Goal: Task Accomplishment & Management: Manage account settings

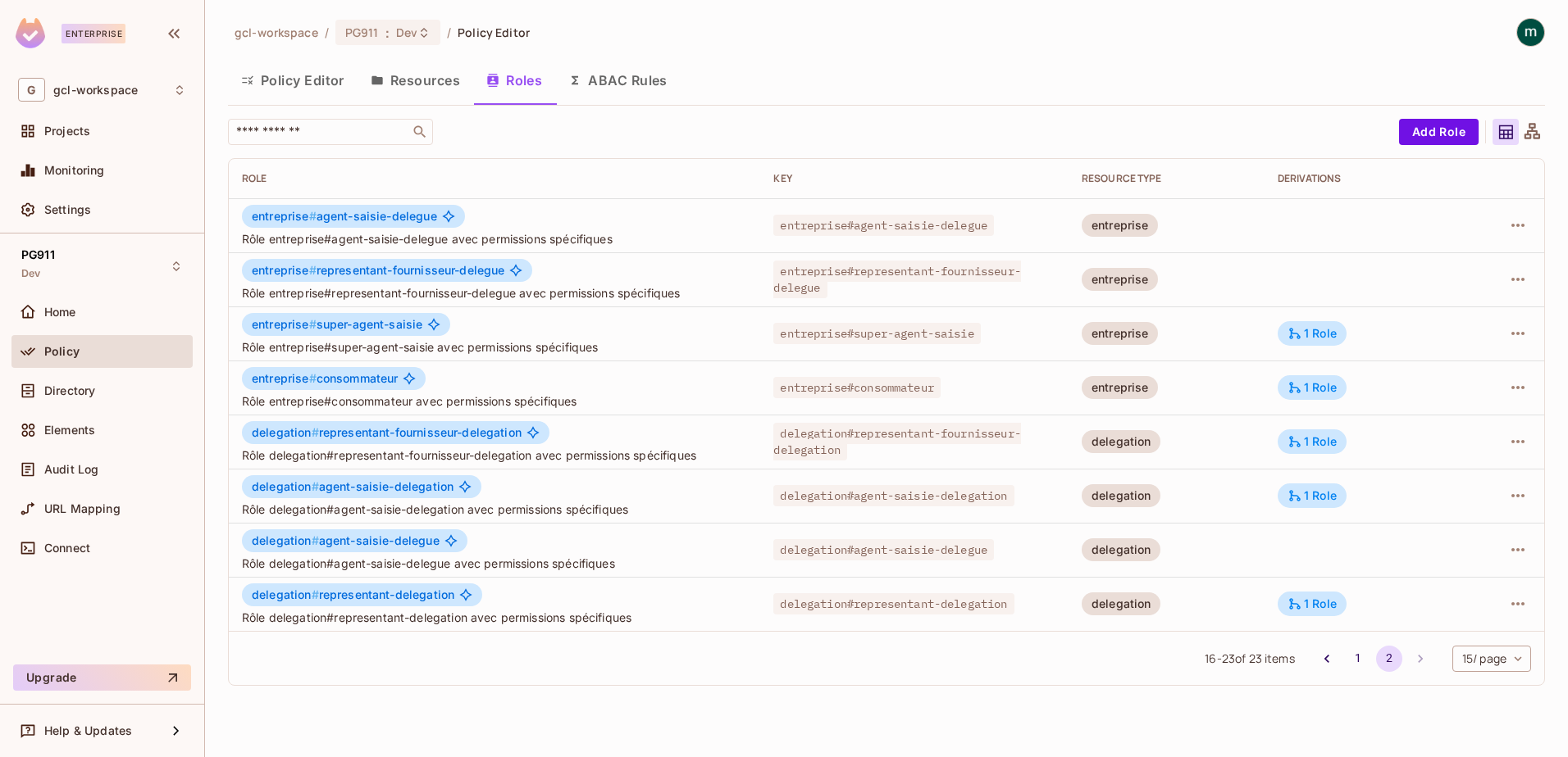
click at [460, 656] on div "16 - 23 of 23 items 1 2 15 / page ** ​" at bounding box center [885, 659] width 1315 height 54
click at [400, 87] on button "Resources" at bounding box center [415, 81] width 115 height 41
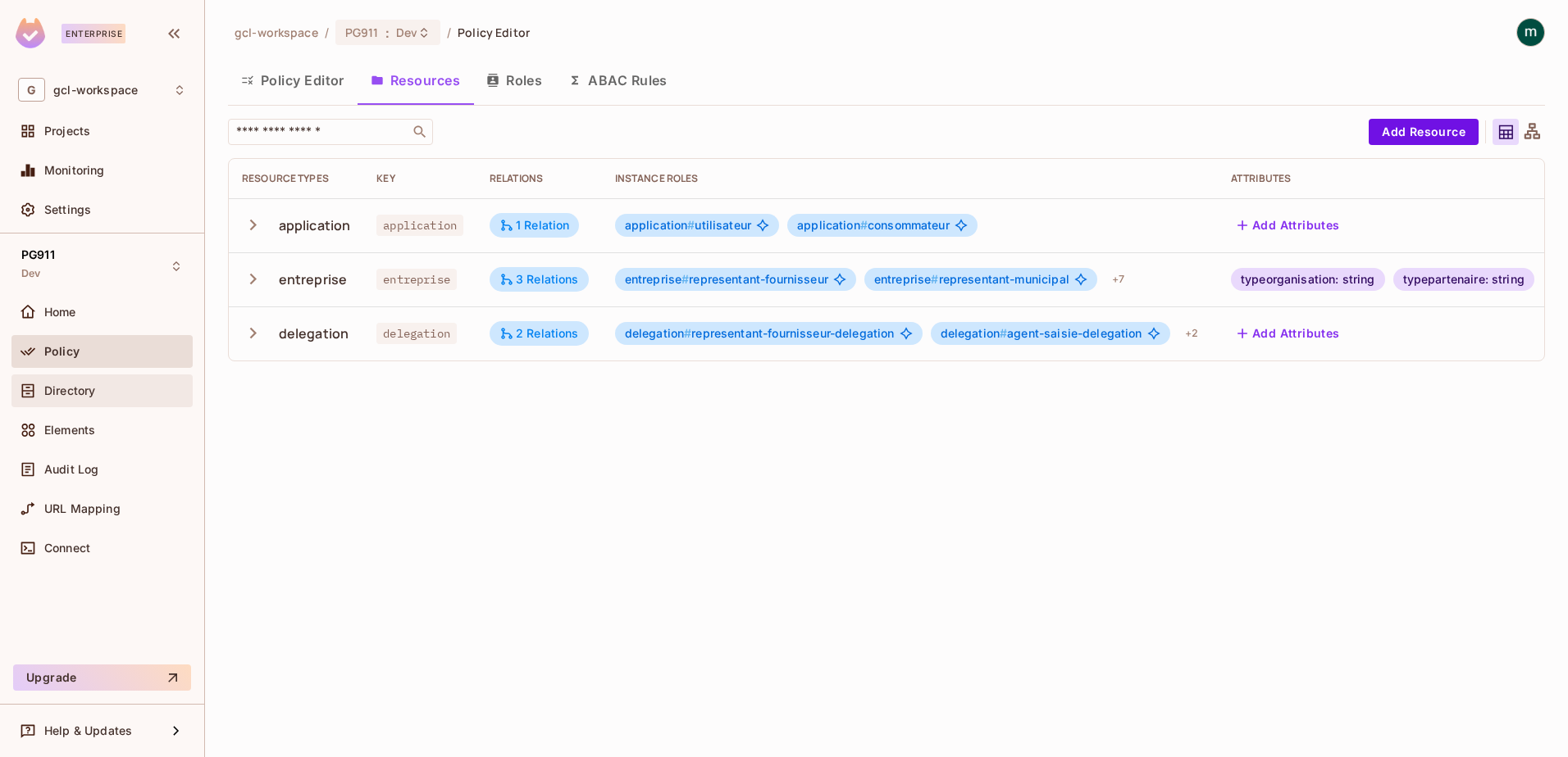
click at [65, 390] on span "Directory" at bounding box center [70, 390] width 51 height 13
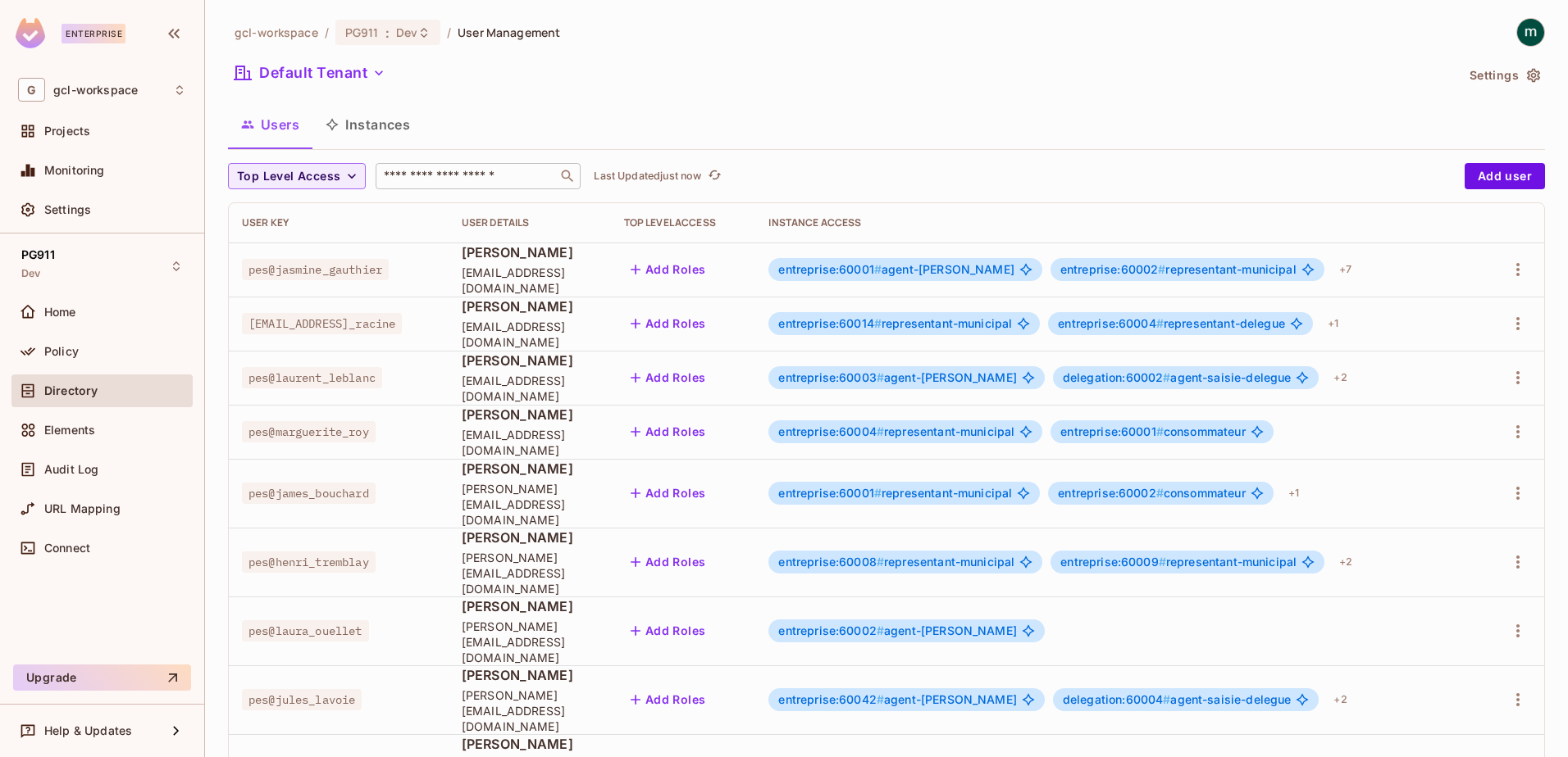
click at [430, 175] on input "text" at bounding box center [466, 176] width 172 height 16
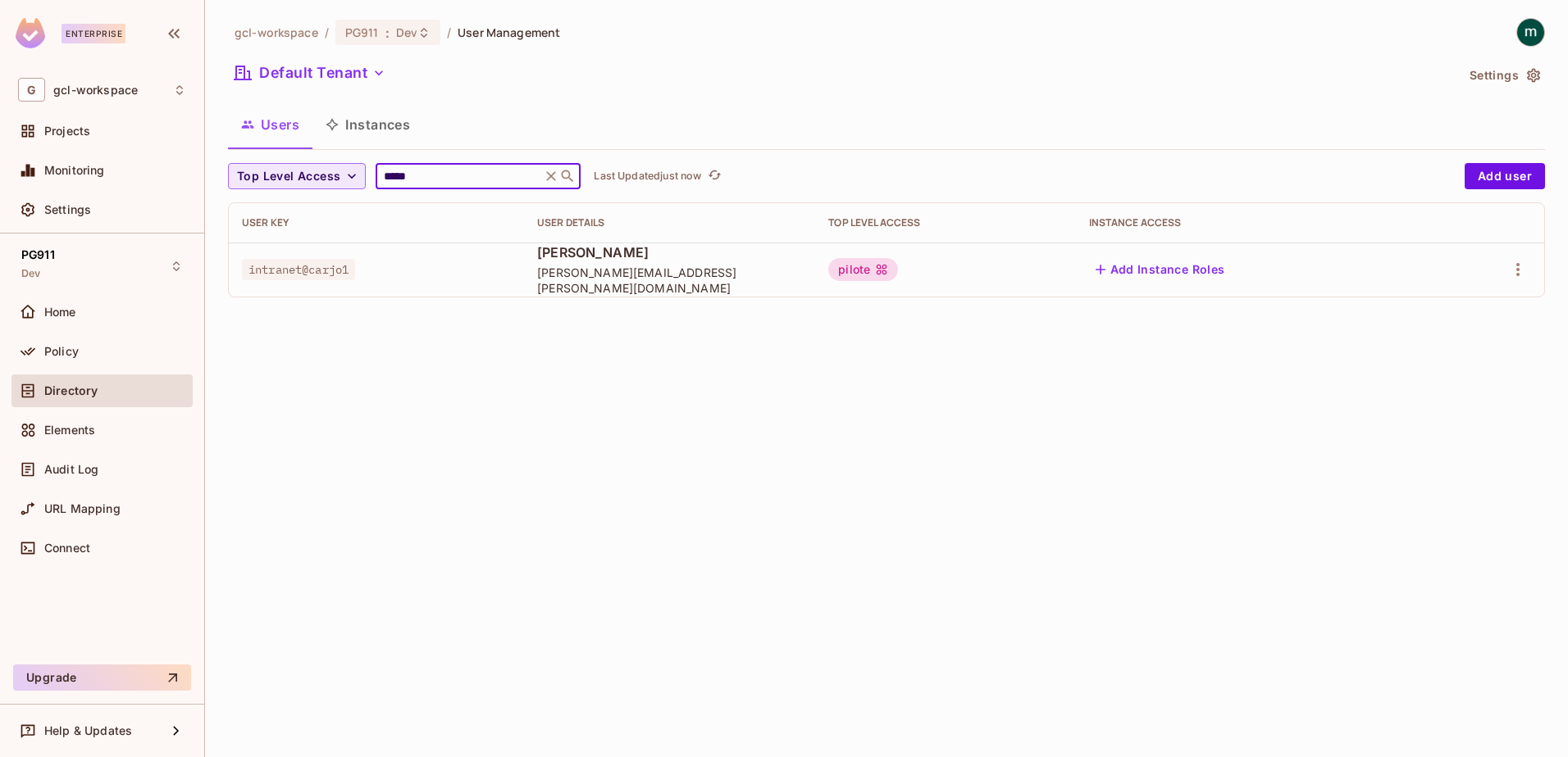
drag, startPoint x: 440, startPoint y: 178, endPoint x: 341, endPoint y: 177, distance: 99.0
click at [341, 177] on div "Top Level Access ***** ​ Last Updated just now" at bounding box center [841, 176] width 1228 height 26
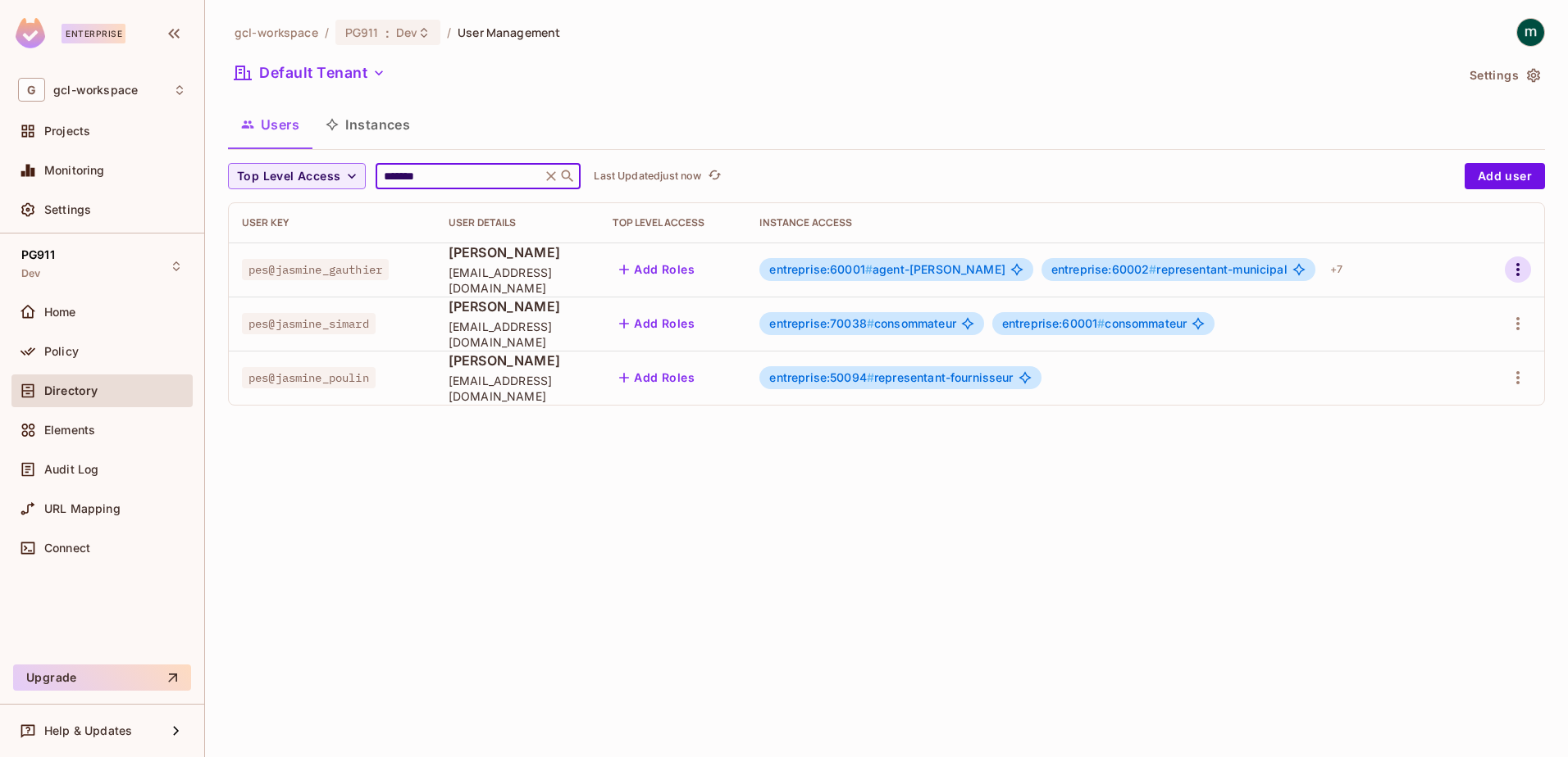
type input "*******"
click at [1522, 268] on icon "button" at bounding box center [1517, 269] width 20 height 20
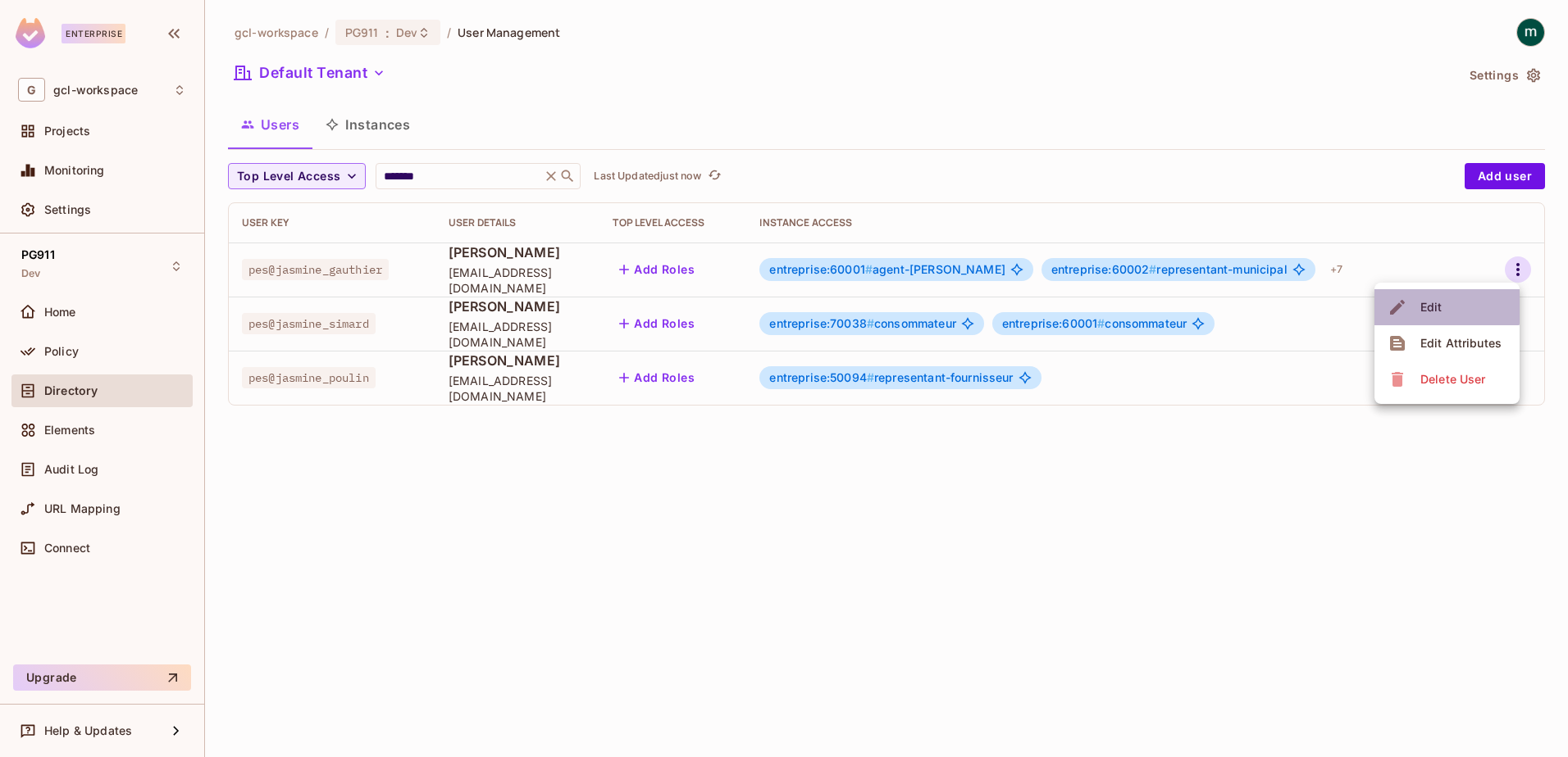
click at [1422, 299] on span "Edit" at bounding box center [1431, 307] width 32 height 26
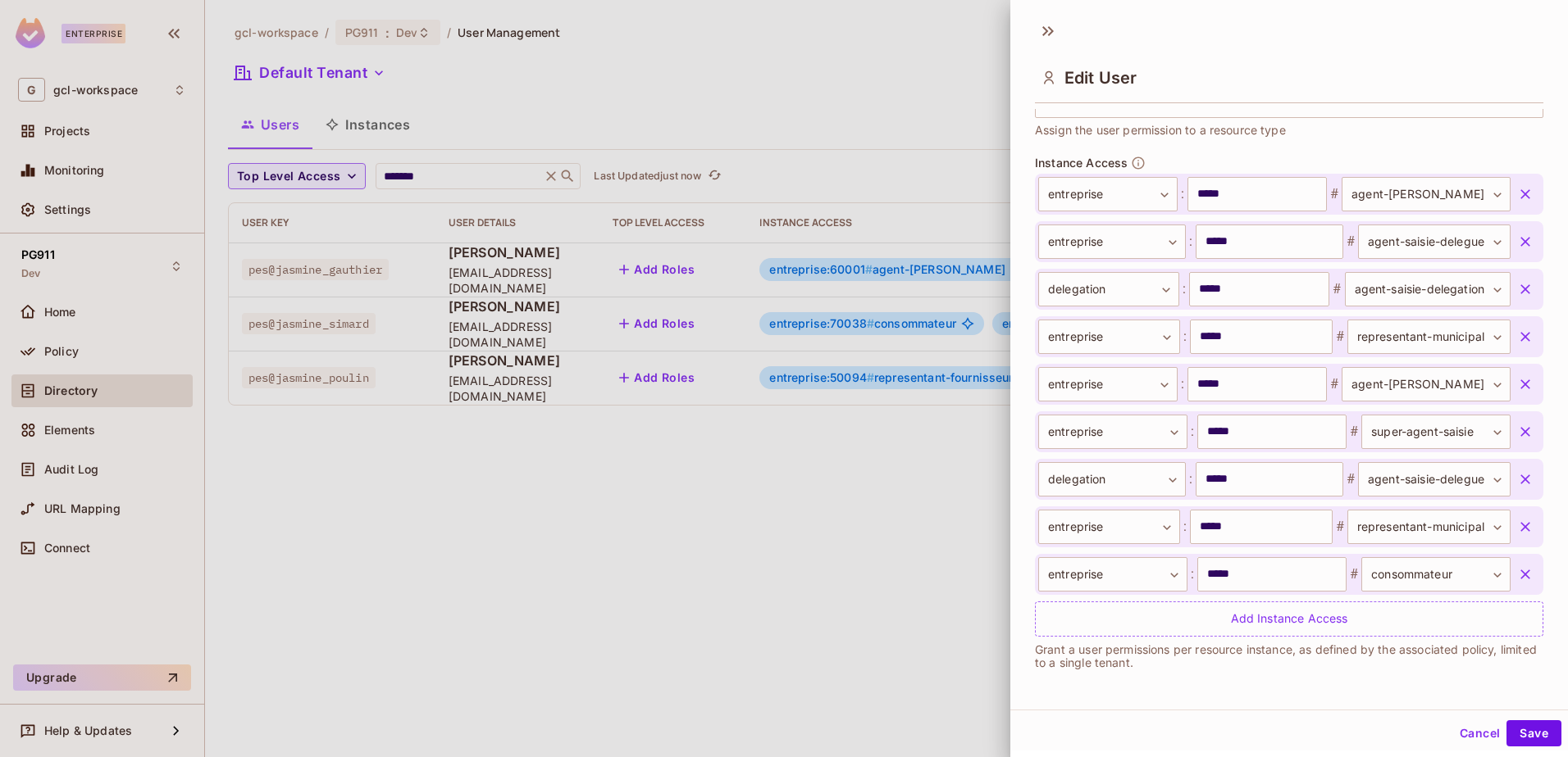
scroll to position [3, 0]
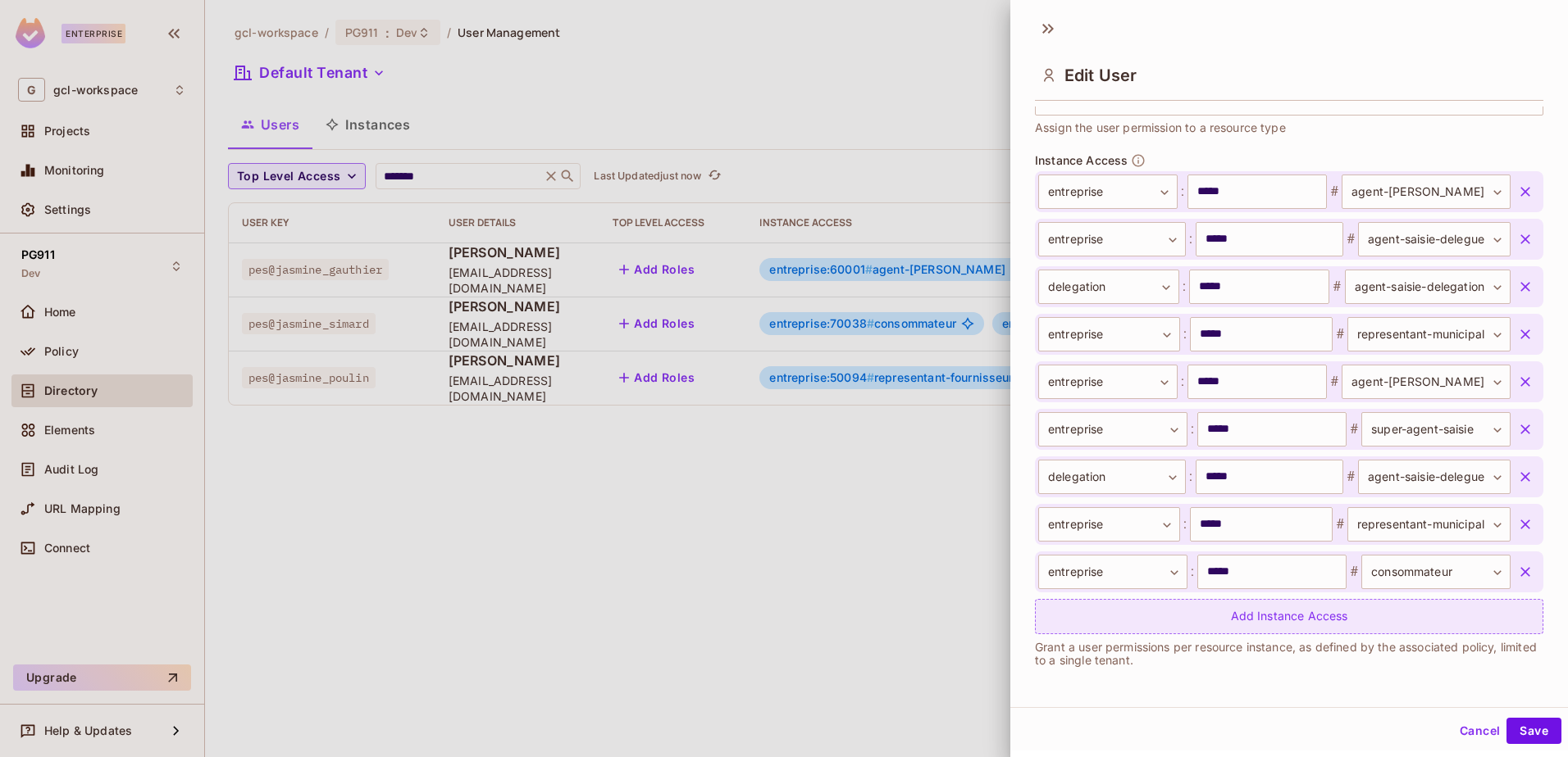
click at [1245, 614] on div "Add Instance Access" at bounding box center [1289, 617] width 509 height 36
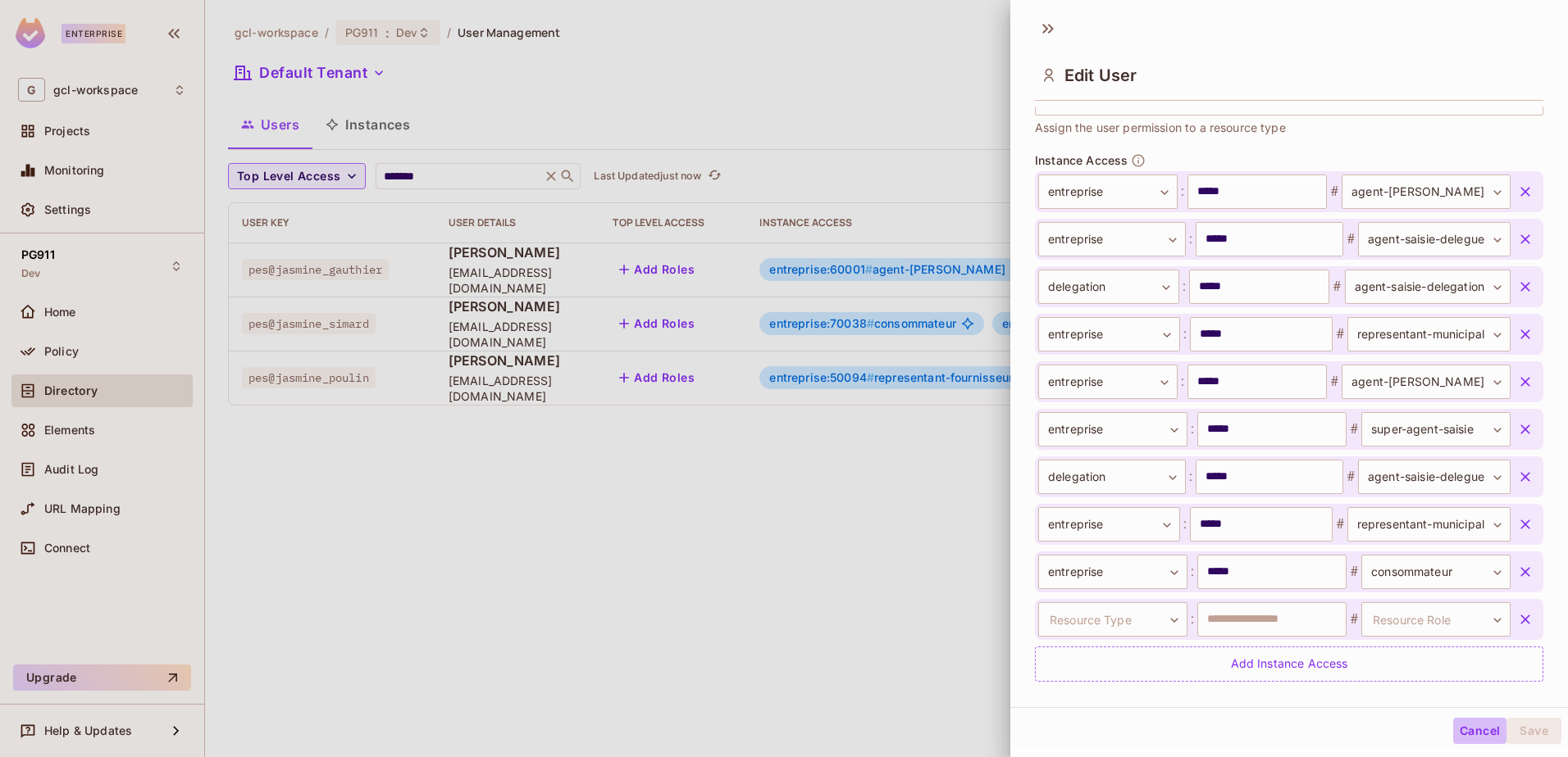
click at [1457, 732] on button "Cancel" at bounding box center [1479, 731] width 53 height 26
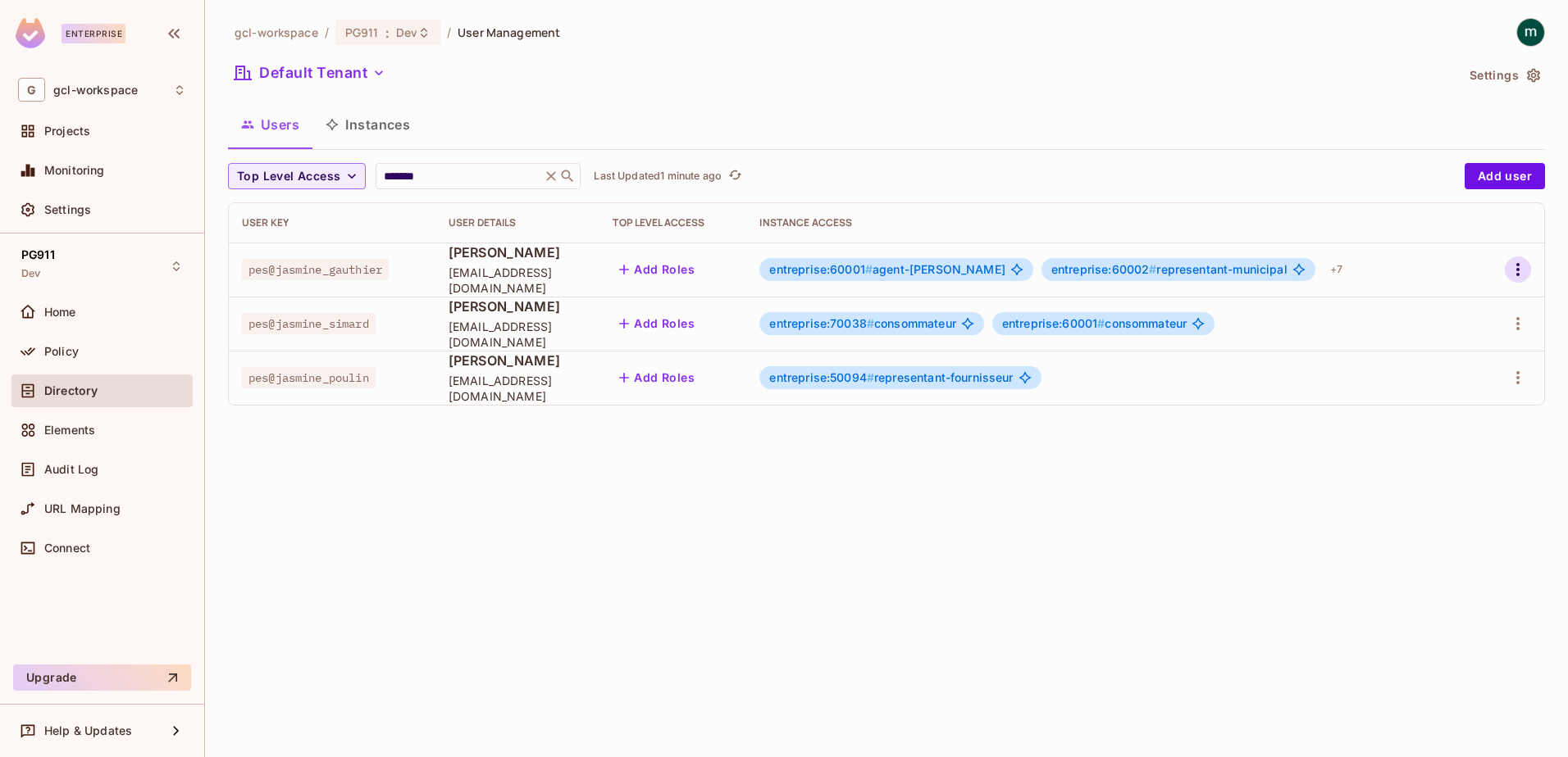
click at [1515, 272] on icon "button" at bounding box center [1517, 269] width 20 height 20
click at [1429, 304] on div "Edit" at bounding box center [1431, 307] width 22 height 16
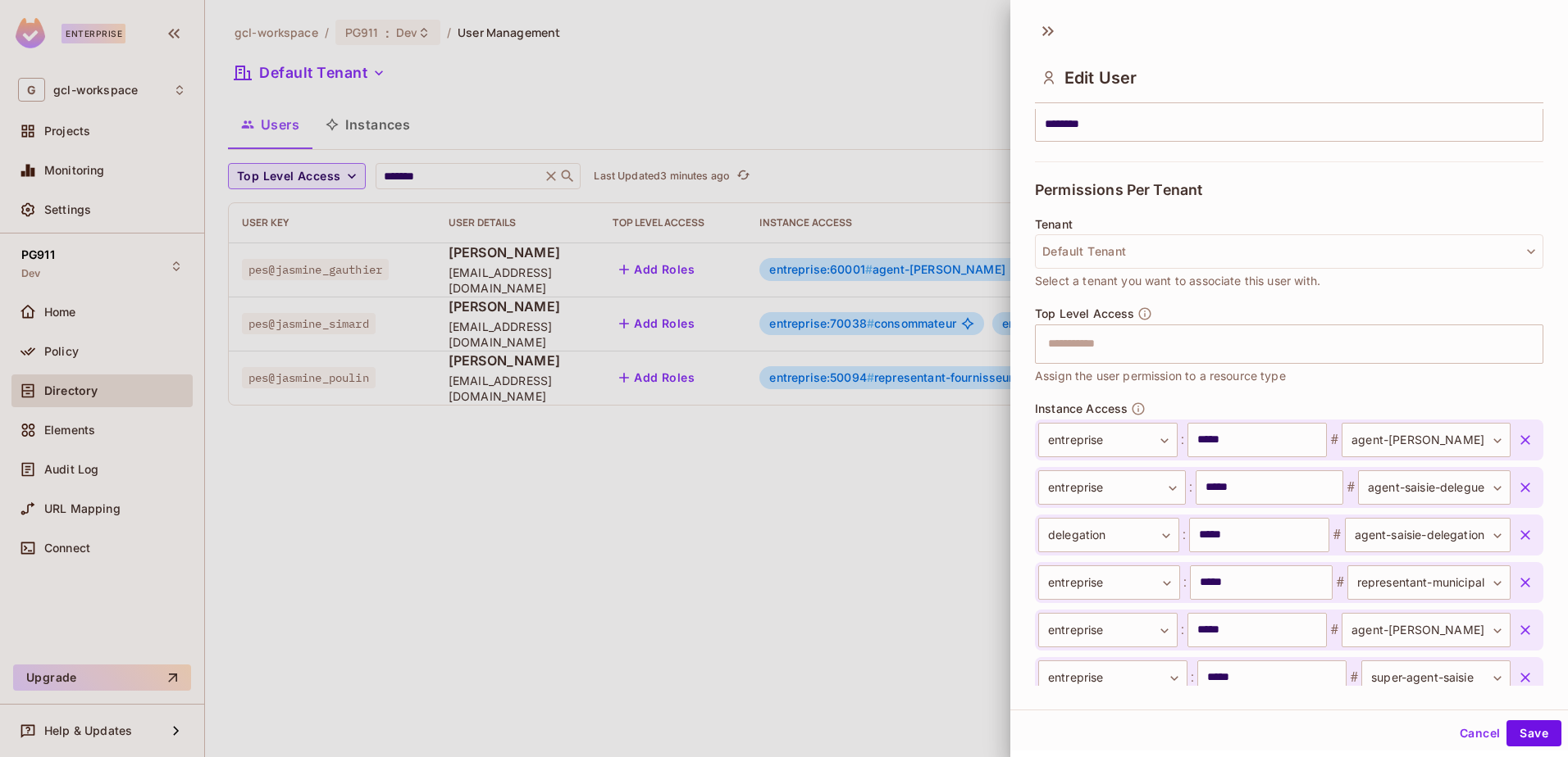
scroll to position [0, 0]
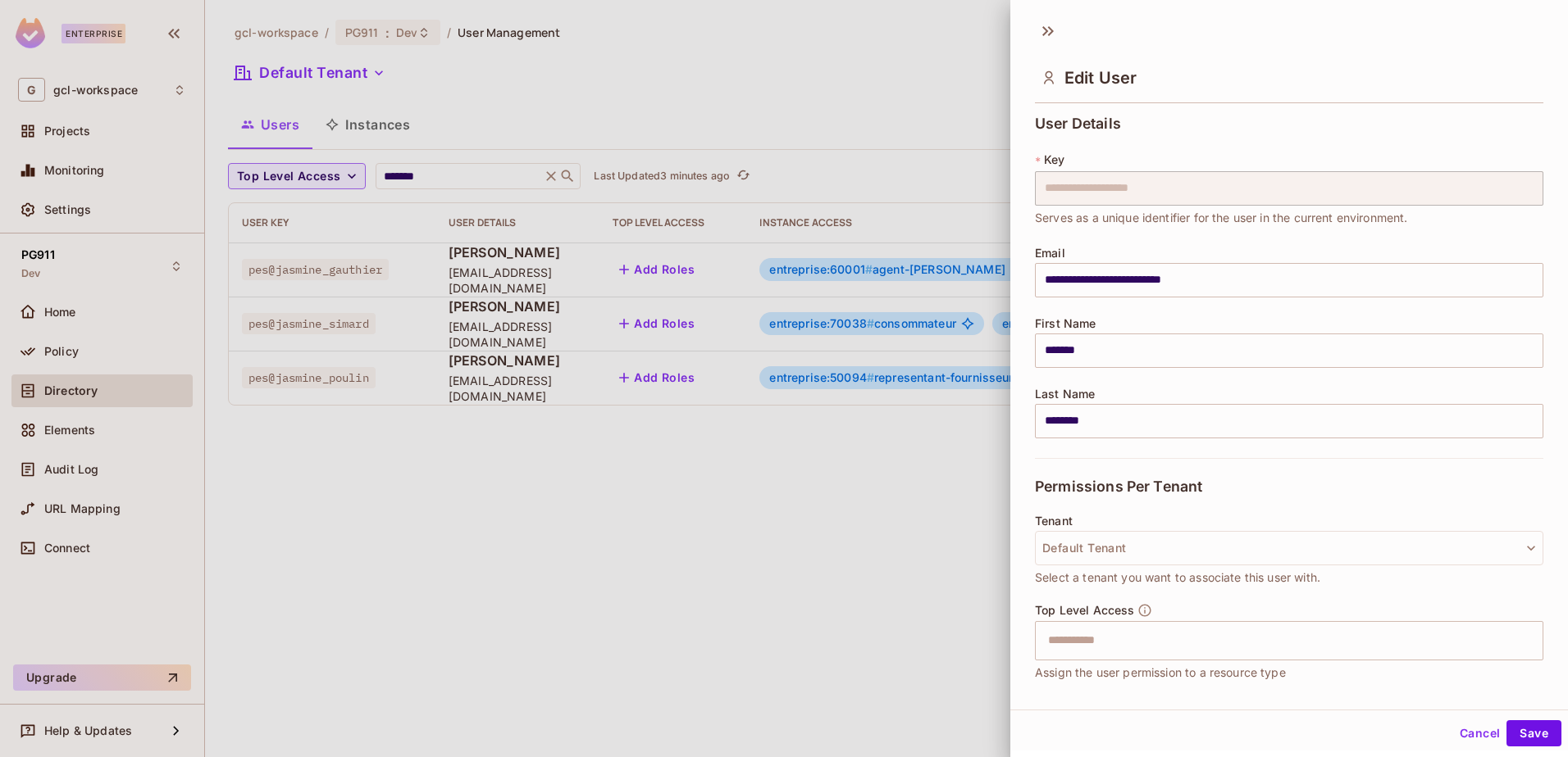
click at [900, 528] on div at bounding box center [784, 378] width 1568 height 757
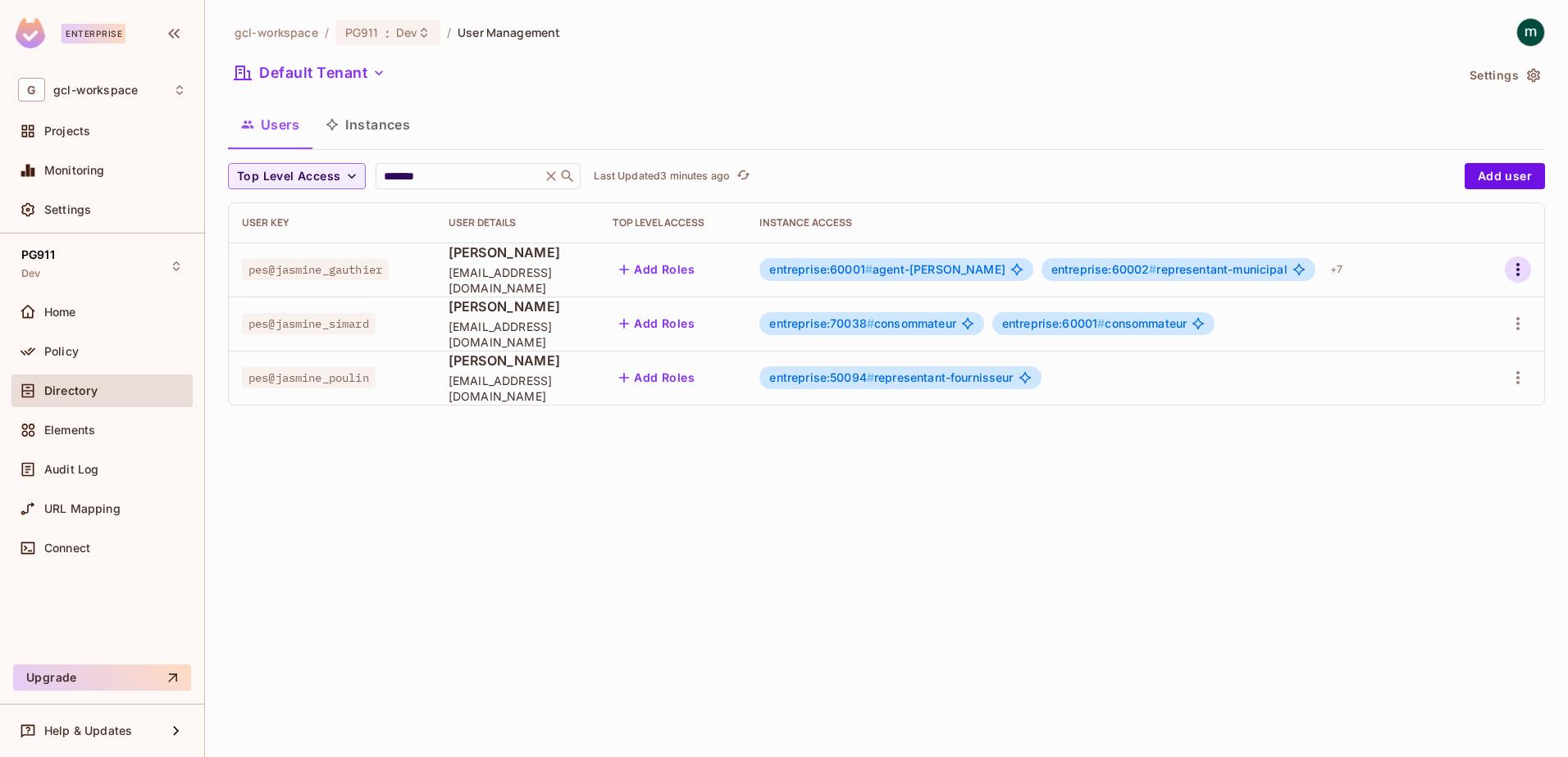
click at [1522, 269] on icon "button" at bounding box center [1517, 269] width 20 height 20
click at [1419, 311] on span "Edit" at bounding box center [1431, 307] width 32 height 26
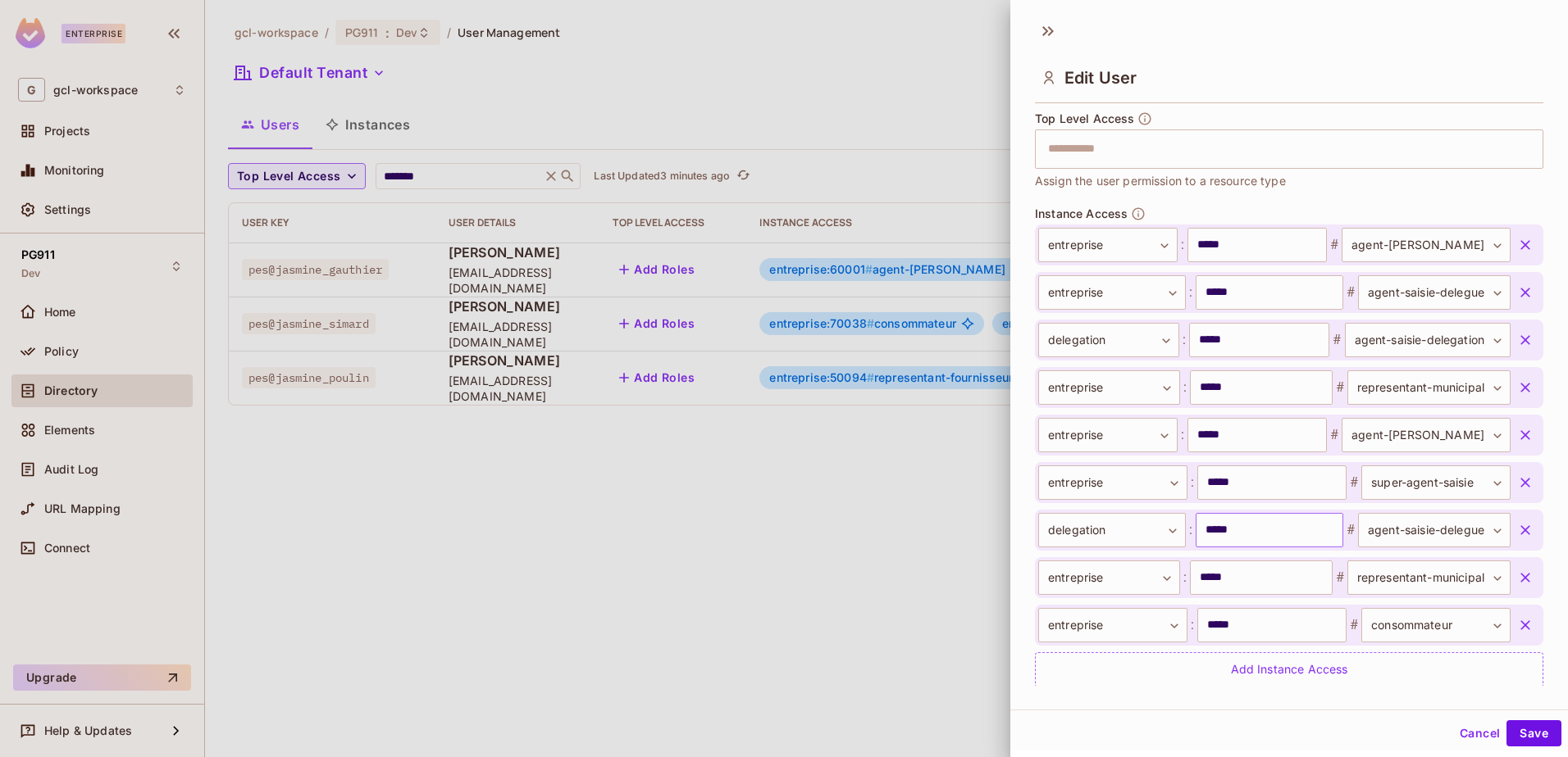
scroll to position [542, 0]
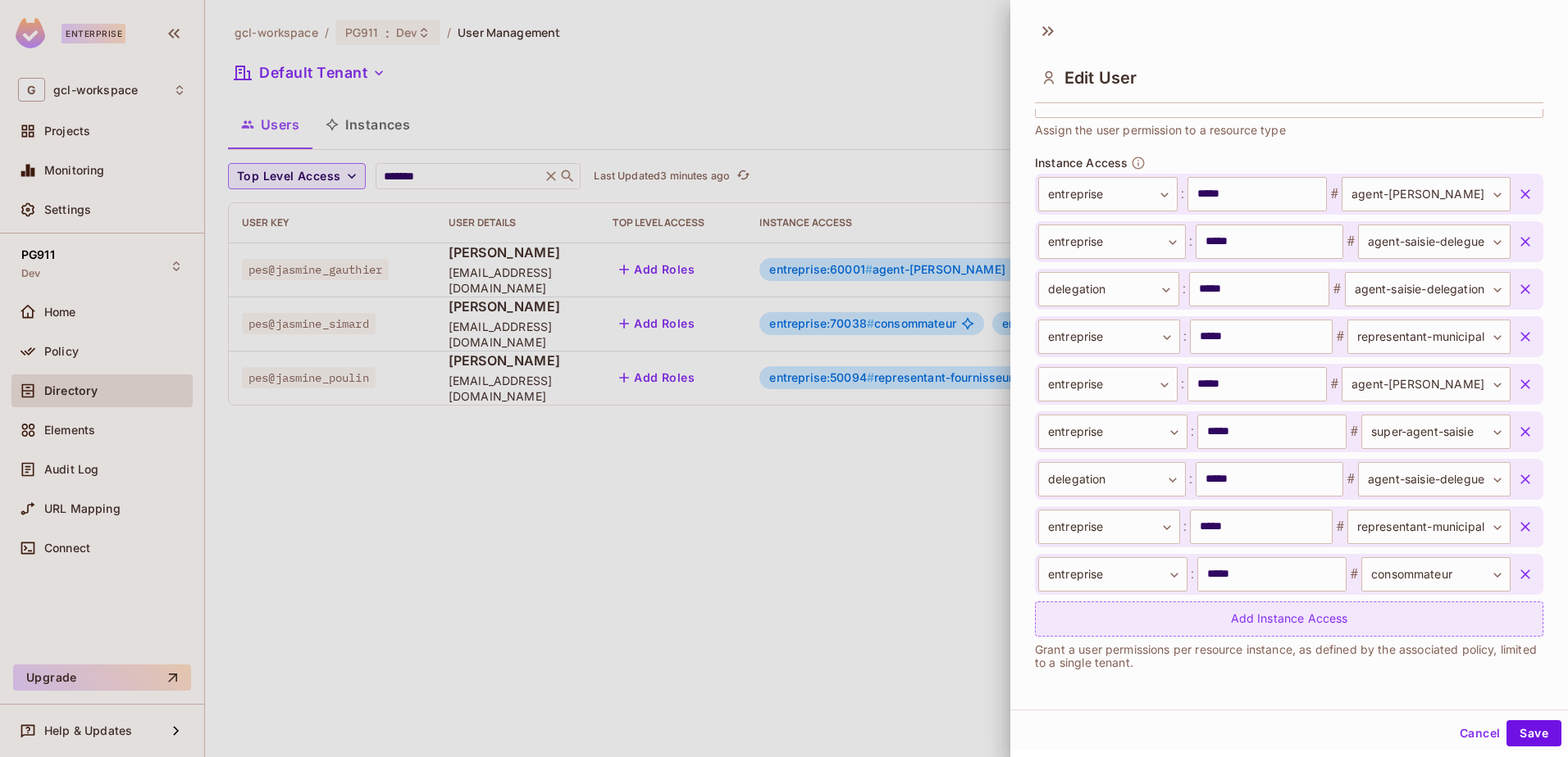
click at [1102, 624] on div "Add Instance Access" at bounding box center [1289, 620] width 509 height 36
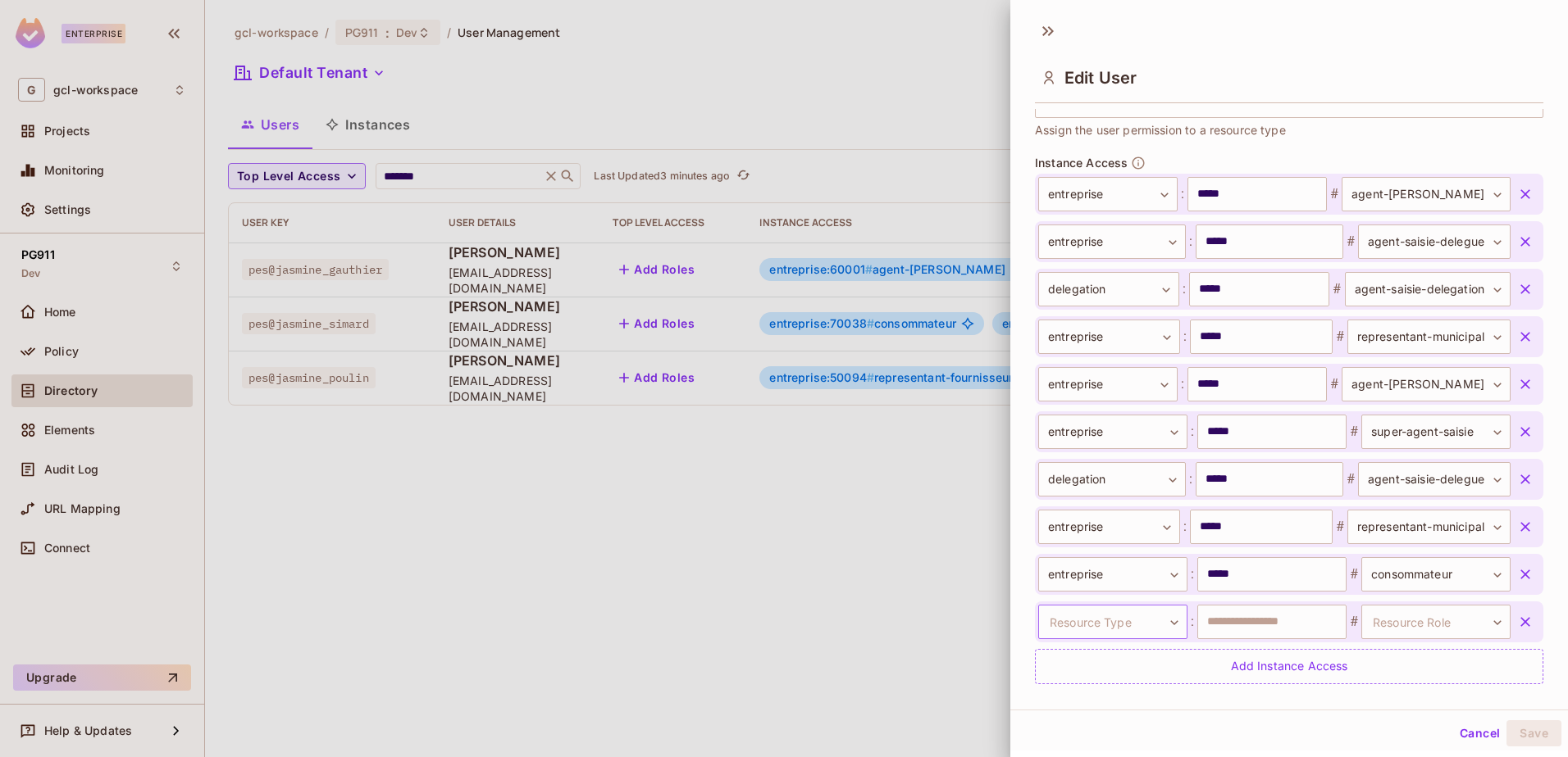
click at [1161, 619] on body "**********" at bounding box center [784, 378] width 1568 height 757
click at [1070, 697] on li "entreprise" at bounding box center [1102, 693] width 151 height 30
click at [1301, 629] on input "text" at bounding box center [1272, 622] width 149 height 35
type input "*****"
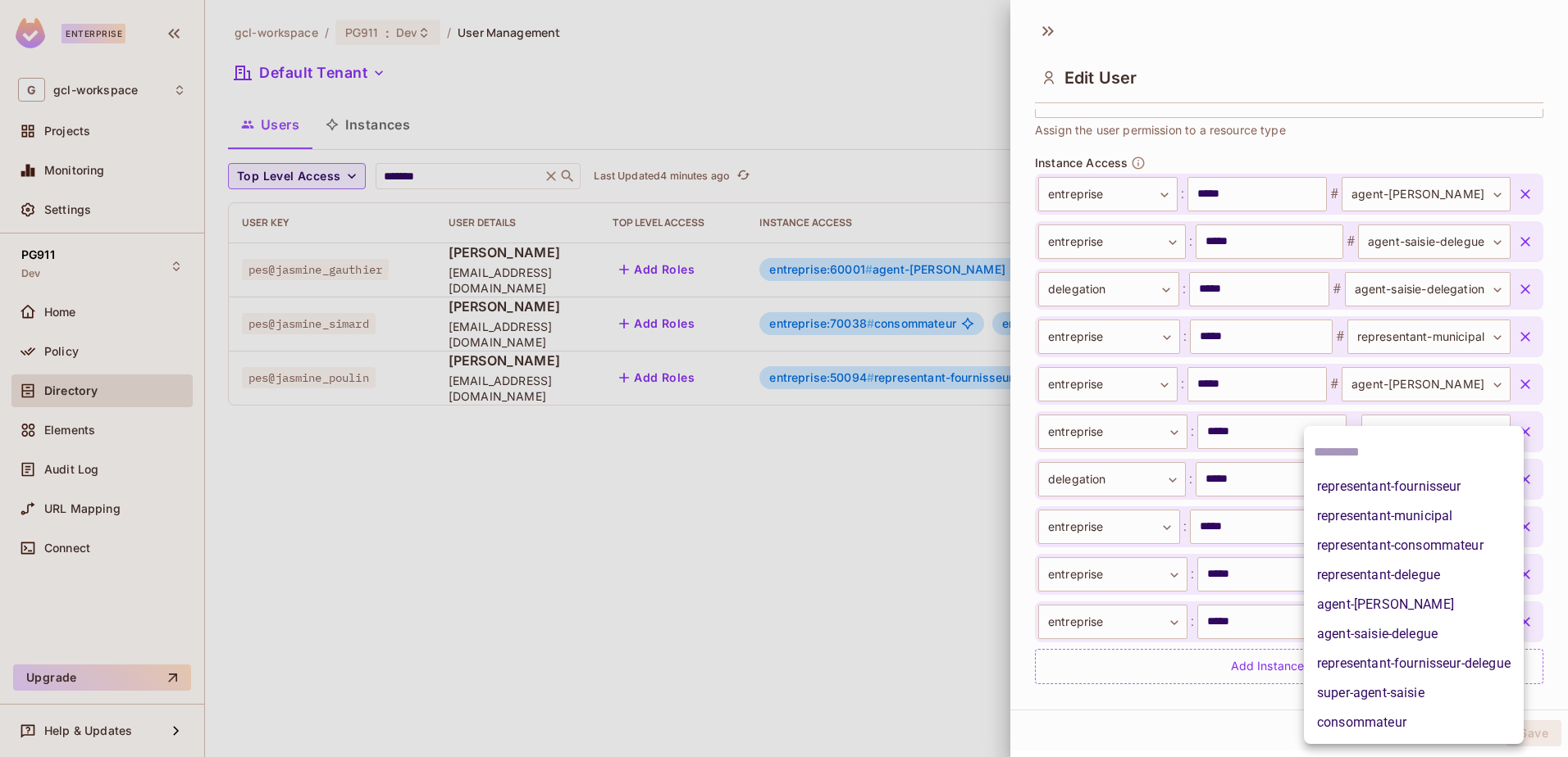
click at [1380, 631] on body "**********" at bounding box center [784, 378] width 1568 height 757
click at [1354, 605] on li "agent-[PERSON_NAME]" at bounding box center [1413, 604] width 220 height 30
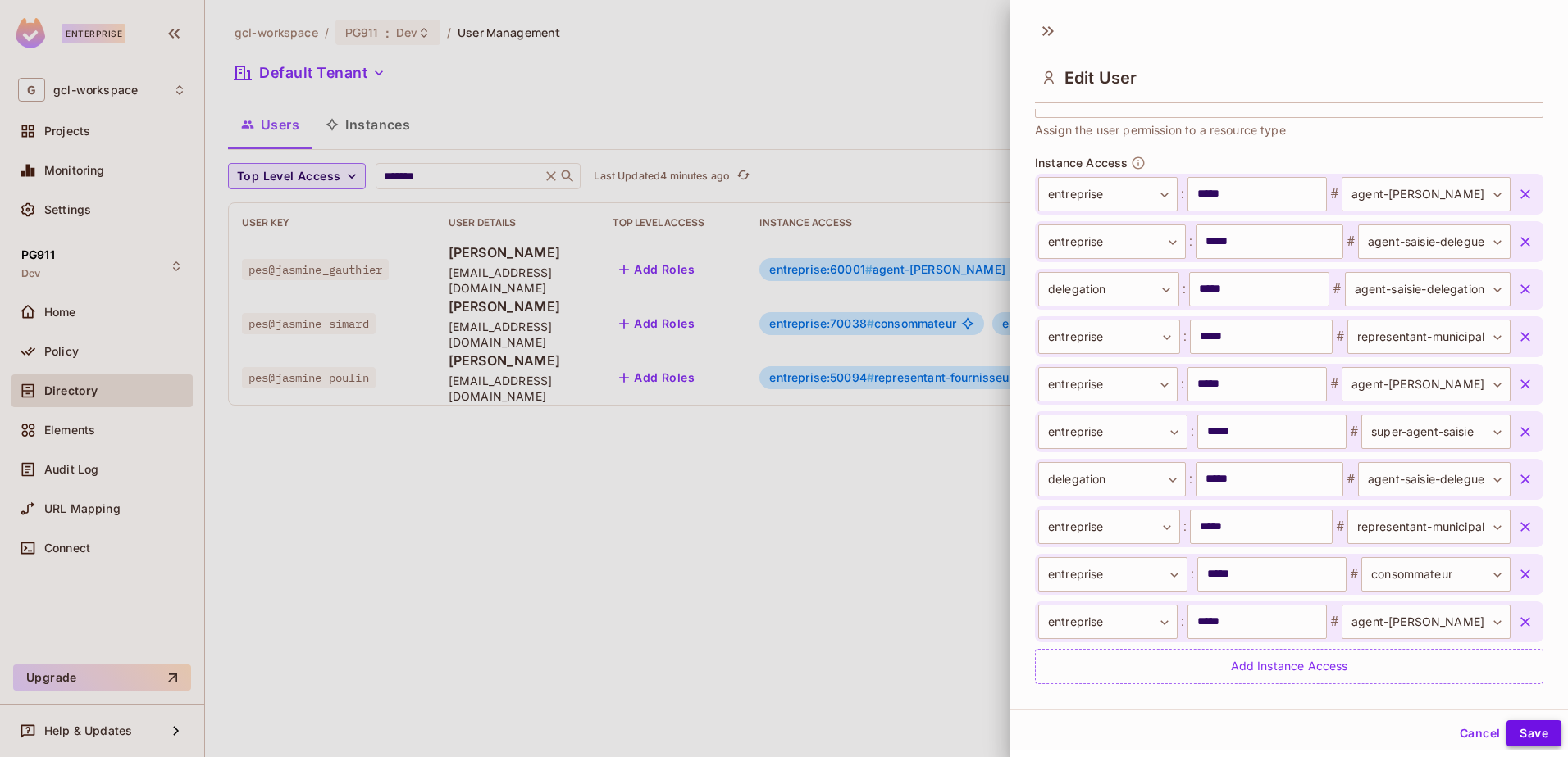
click at [1509, 732] on button "Save" at bounding box center [1533, 733] width 55 height 26
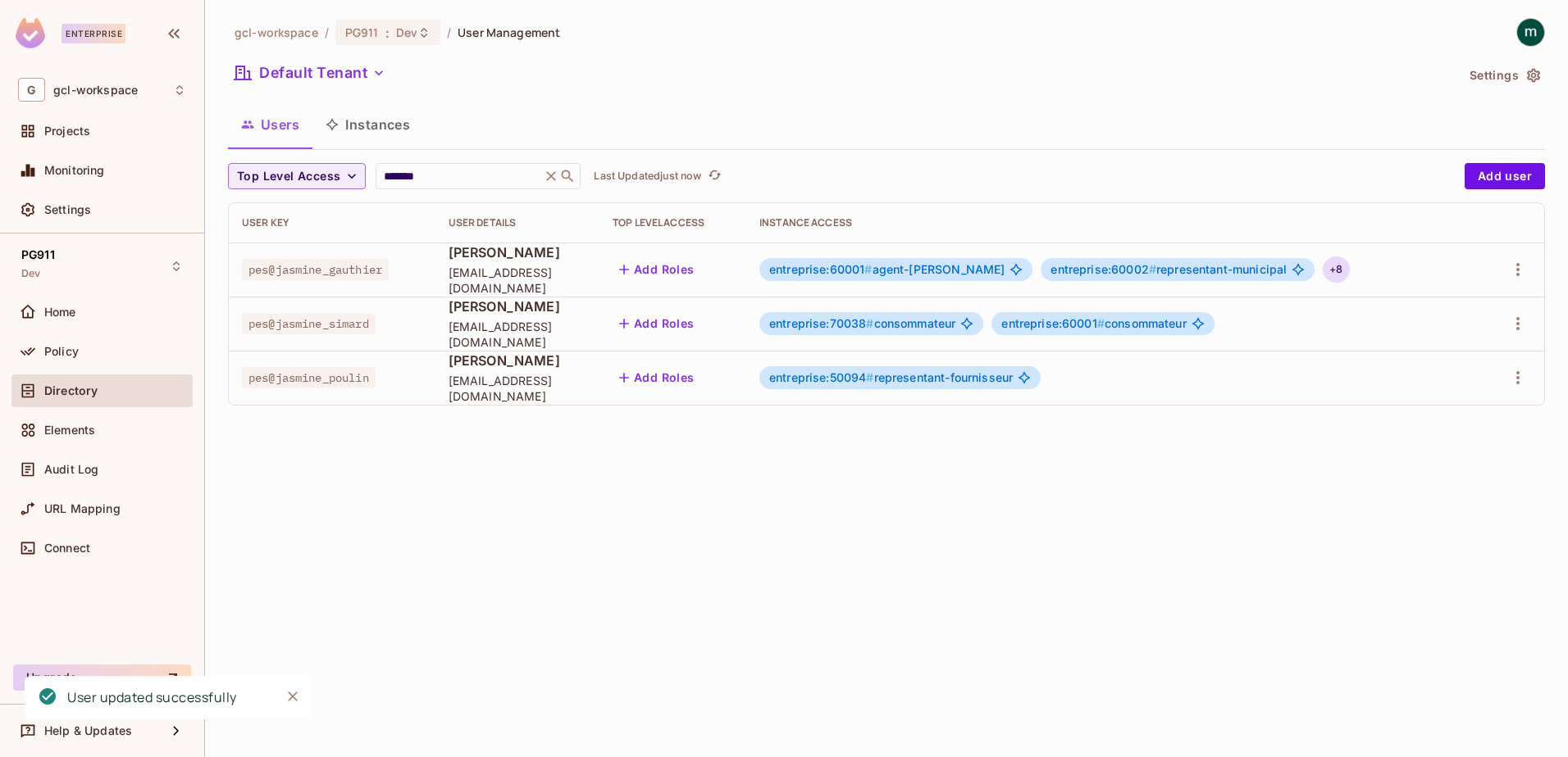
click at [1349, 269] on div "+ 8" at bounding box center [1335, 269] width 26 height 26
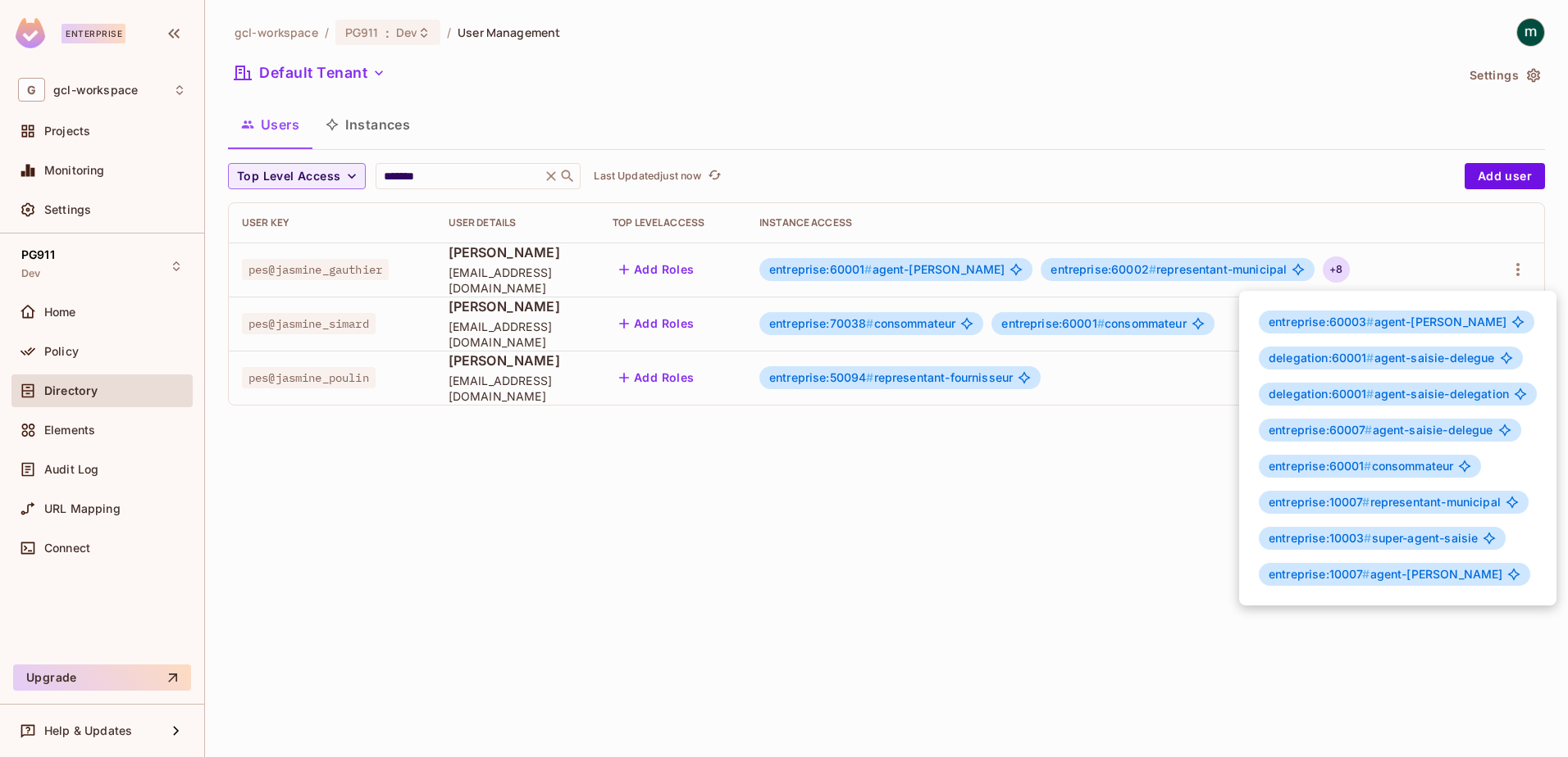
click at [1050, 596] on div at bounding box center [784, 378] width 1568 height 757
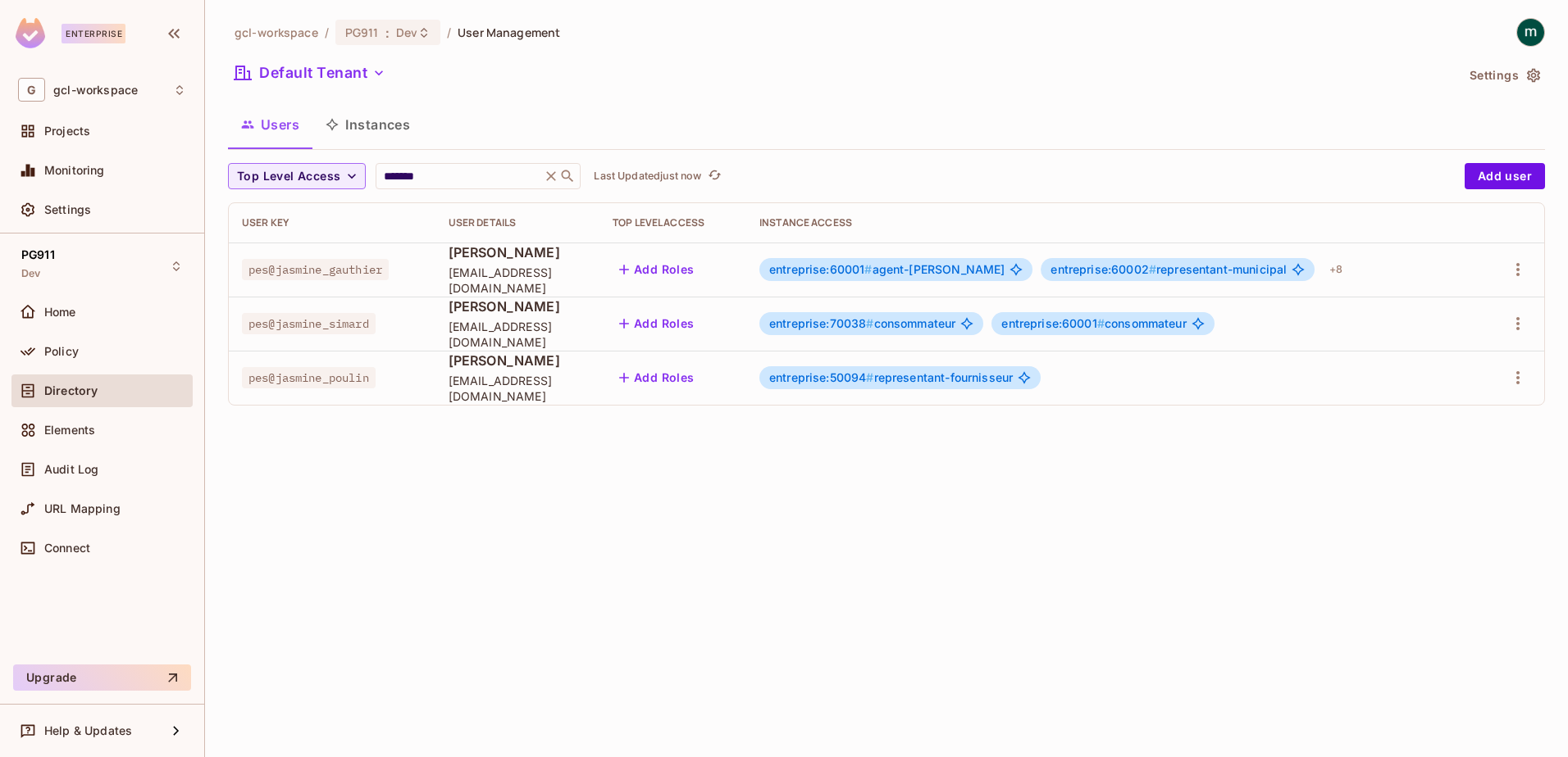
click at [778, 505] on div "gcl-workspace / PG911 : Dev / User Management Default Tenant Settings Users Ins…" at bounding box center [885, 378] width 1363 height 757
click at [735, 473] on div "gcl-workspace / PG911 : Dev / User Management Default Tenant Settings Users Ins…" at bounding box center [885, 378] width 1363 height 757
